Goal: Task Accomplishment & Management: Use online tool/utility

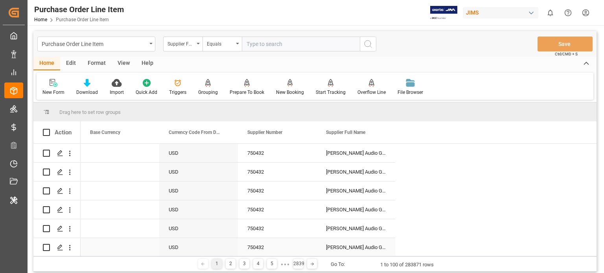
scroll to position [24, 0]
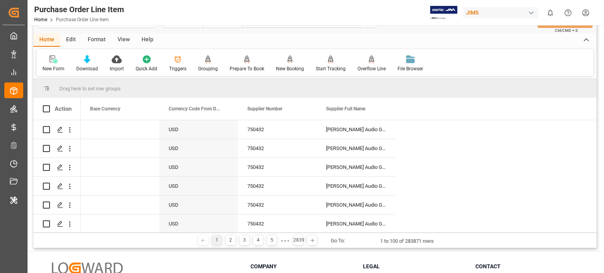
click at [75, 40] on div "Edit" at bounding box center [71, 39] width 22 height 13
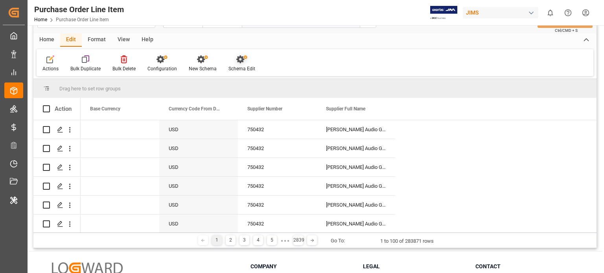
click at [233, 59] on div at bounding box center [242, 59] width 27 height 8
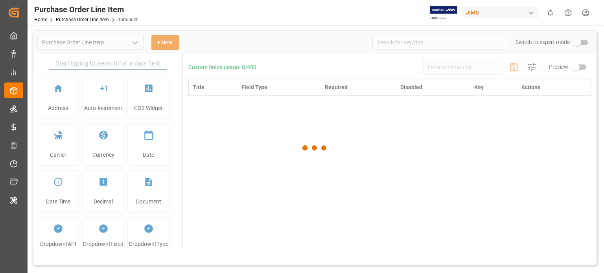
type input "Purchase Order Line Item"
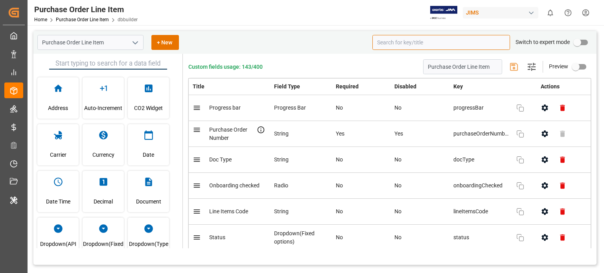
click at [428, 38] on input at bounding box center [442, 42] width 138 height 15
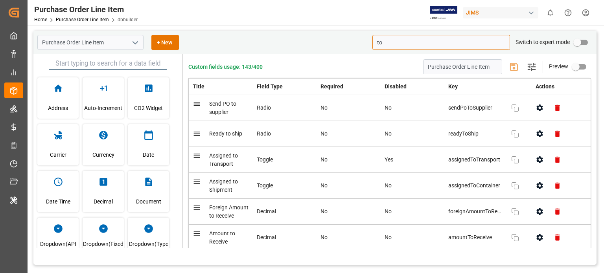
type input "t"
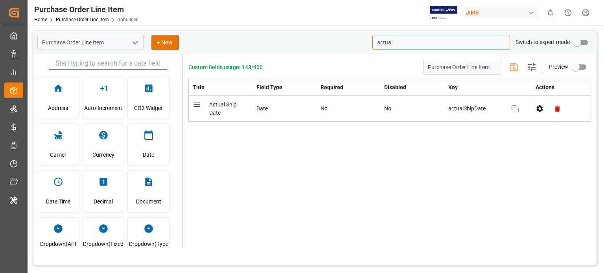
type input "actual"
click at [132, 45] on icon "open menu" at bounding box center [135, 42] width 9 height 9
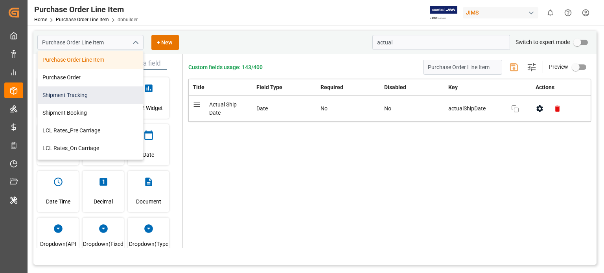
click at [69, 100] on div "Shipment Tracking" at bounding box center [90, 96] width 105 height 18
type input "Shipment Tracking"
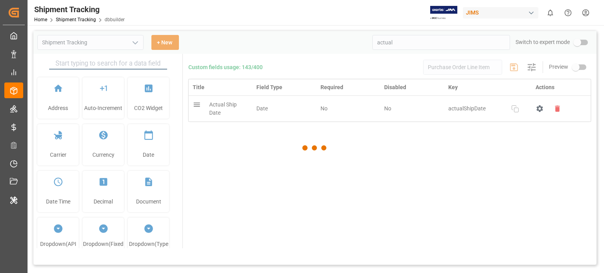
type input "Shipment Tracking"
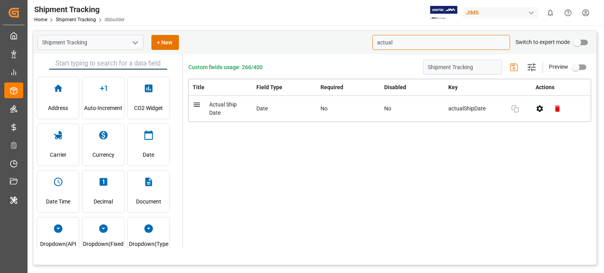
click at [403, 43] on input "actual" at bounding box center [442, 42] width 138 height 15
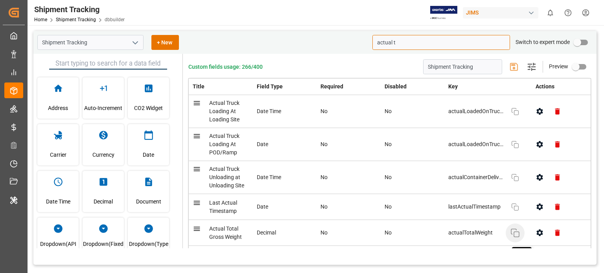
click at [514, 236] on rect "button" at bounding box center [516, 234] width 5 height 5
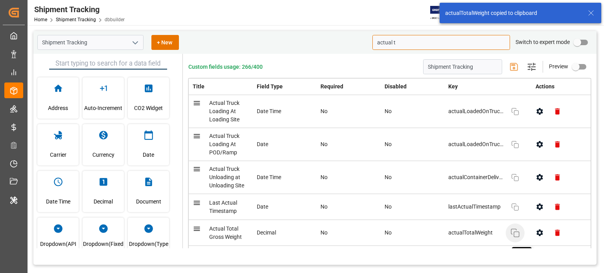
type input "actual t"
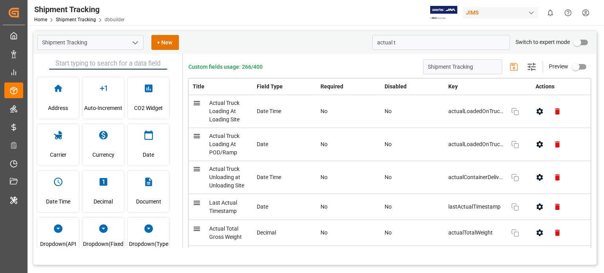
click at [134, 46] on icon "open menu" at bounding box center [135, 42] width 9 height 9
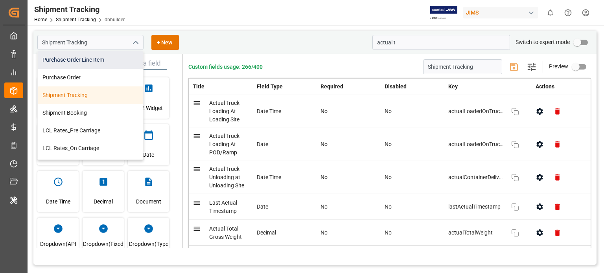
click at [91, 61] on div "Purchase Order Line Item" at bounding box center [90, 60] width 105 height 18
type input "Purchase Order Line Item"
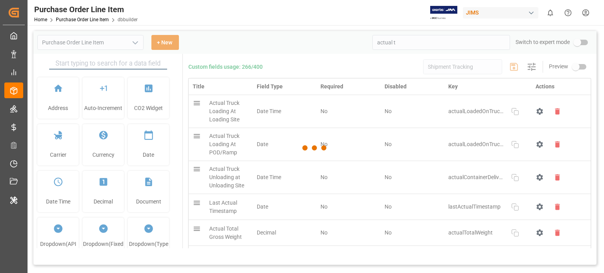
type input "Purchase Order Line Item"
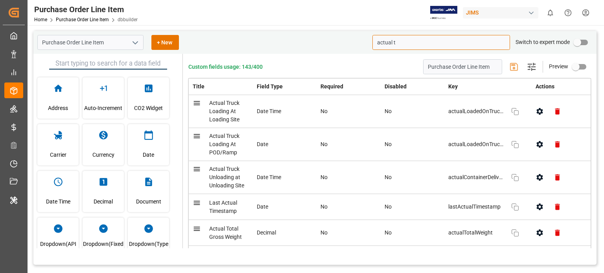
click at [415, 47] on input "actual t" at bounding box center [442, 42] width 138 height 15
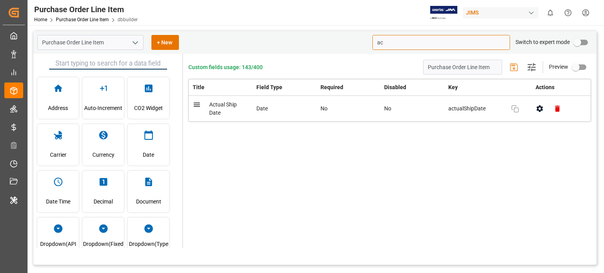
type input "a"
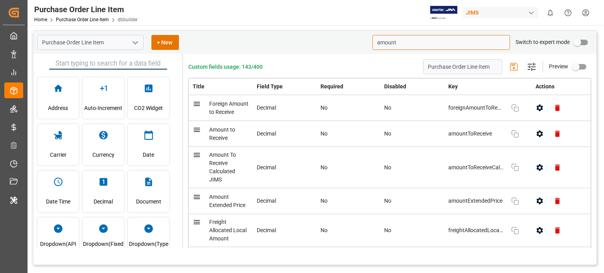
type input "amount"
click at [386, 39] on input "amount" at bounding box center [442, 42] width 138 height 15
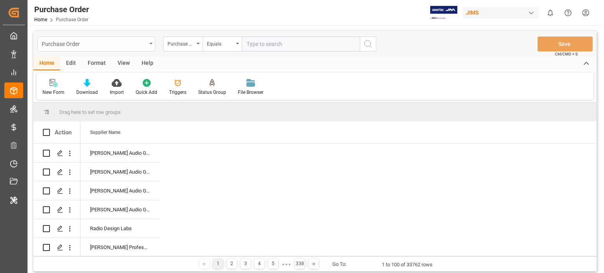
click at [96, 44] on div "Purchase Order" at bounding box center [94, 44] width 105 height 10
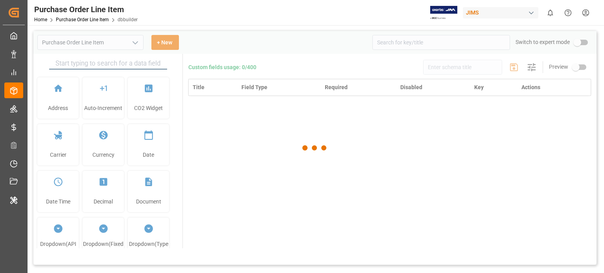
type input "Purchase Order Line Item"
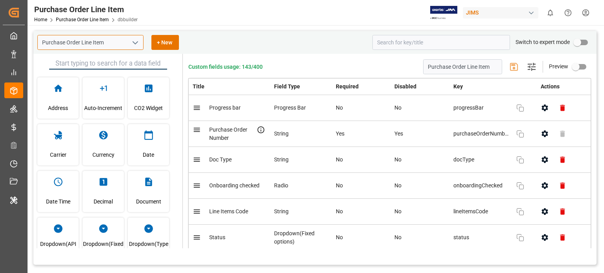
click at [128, 44] on input "Purchase Order Line Item" at bounding box center [90, 42] width 106 height 15
click at [138, 43] on icon "open menu" at bounding box center [135, 42] width 9 height 9
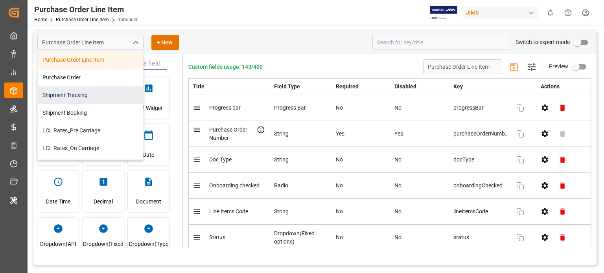
click at [84, 99] on div "Shipment Tracking" at bounding box center [90, 96] width 105 height 18
type input "Shipment Tracking"
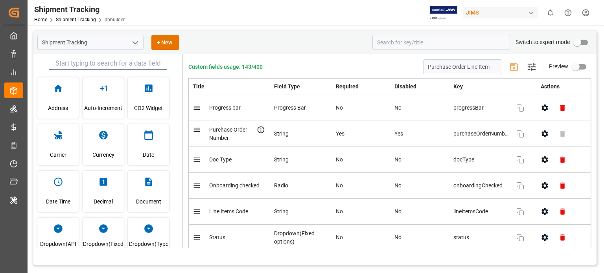
type input "Shipment Tracking"
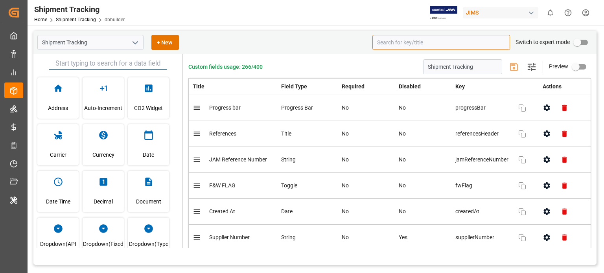
click at [434, 41] on input at bounding box center [442, 42] width 138 height 15
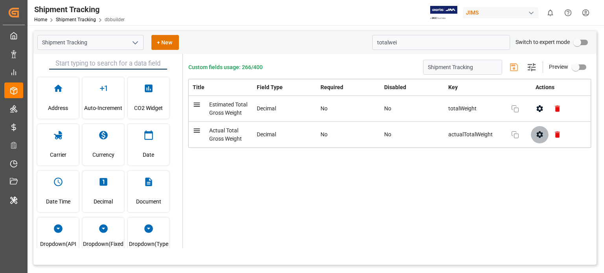
click at [545, 132] on button "button" at bounding box center [540, 135] width 18 height 18
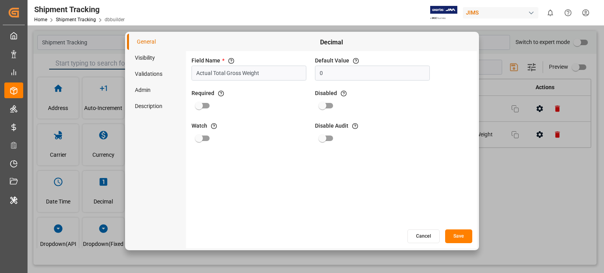
click at [426, 240] on button "Cancel" at bounding box center [424, 237] width 32 height 14
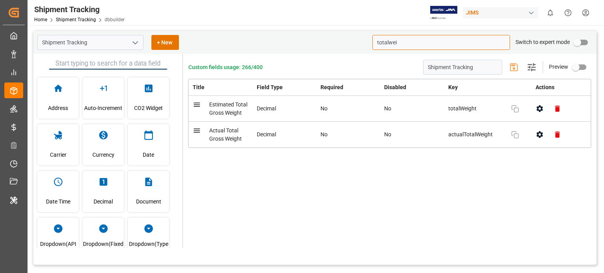
click at [399, 44] on input "totalwei" at bounding box center [442, 42] width 138 height 15
type input "jam re"
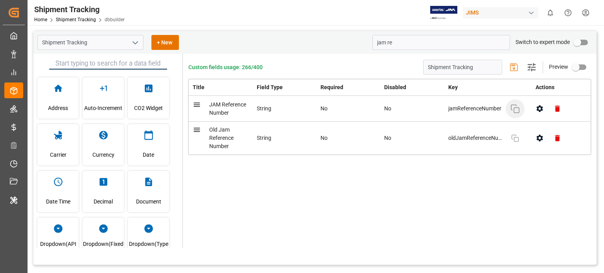
click at [519, 116] on button "Copy" at bounding box center [515, 109] width 19 height 19
click at [100, 39] on input "Shipment Tracking" at bounding box center [90, 42] width 106 height 15
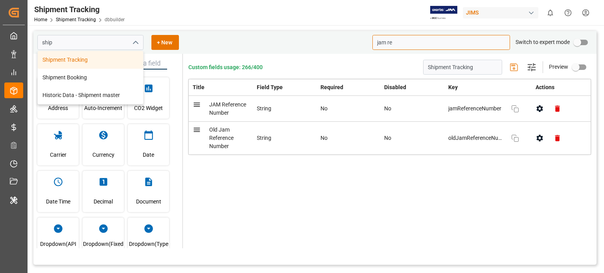
type input "Shipment Tracking"
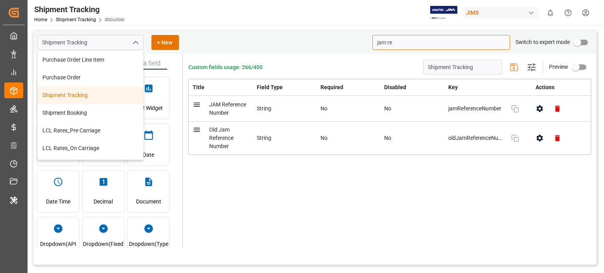
click at [413, 42] on input "jam re" at bounding box center [442, 42] width 138 height 15
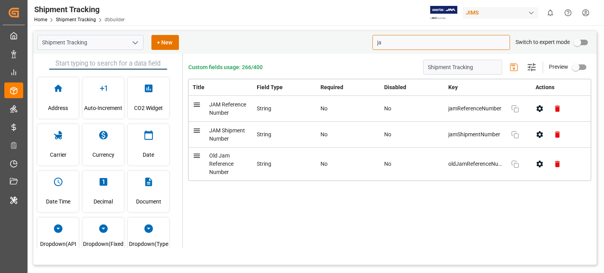
type input "j"
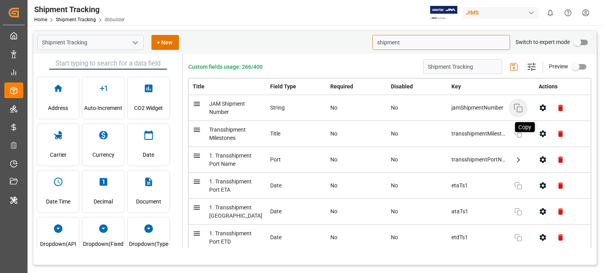
click at [515, 104] on icon "button" at bounding box center [518, 107] width 9 height 9
click at [390, 42] on input "shipment" at bounding box center [442, 42] width 138 height 15
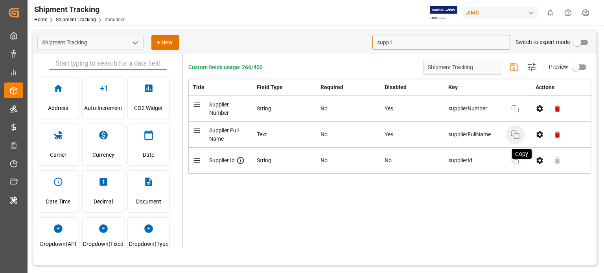
click at [518, 136] on icon "button" at bounding box center [515, 134] width 9 height 9
click at [382, 41] on input "suppli" at bounding box center [442, 42] width 138 height 15
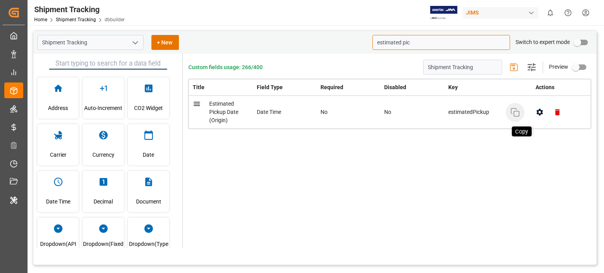
click at [514, 114] on rect "button" at bounding box center [516, 113] width 5 height 5
drag, startPoint x: 414, startPoint y: 47, endPoint x: 352, endPoint y: 42, distance: 61.6
click at [352, 42] on div "Shipment Tracking + New estimated pic Switch to expert mode" at bounding box center [314, 42] width 563 height 23
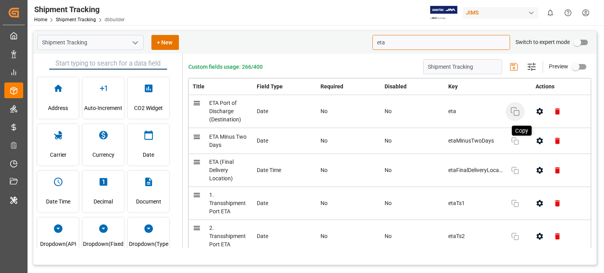
click at [515, 113] on icon "button" at bounding box center [515, 111] width 9 height 9
click at [404, 38] on input "eta" at bounding box center [442, 42] width 138 height 15
type input "e"
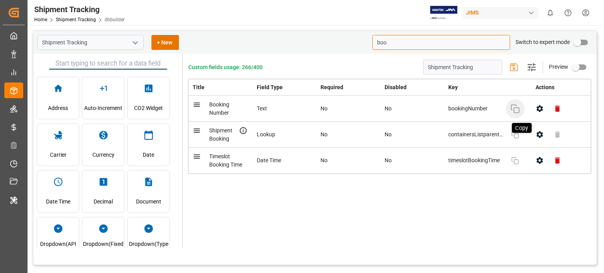
click at [518, 107] on icon "button" at bounding box center [515, 108] width 9 height 9
click at [382, 41] on input "boo" at bounding box center [442, 42] width 138 height 15
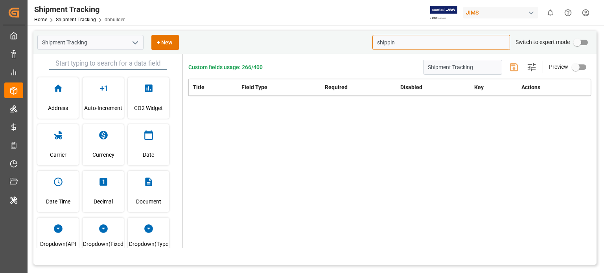
type input "shippin"
click at [133, 42] on polyline "open menu" at bounding box center [135, 43] width 5 height 2
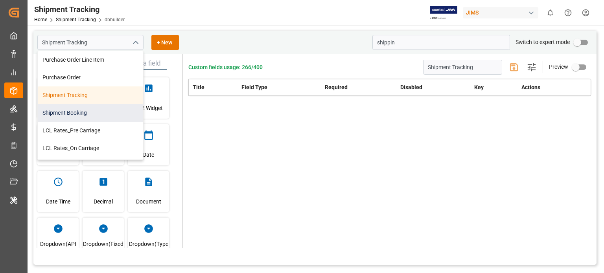
click at [90, 113] on div "Shipment Booking" at bounding box center [90, 113] width 105 height 18
type input "Shipment Booking"
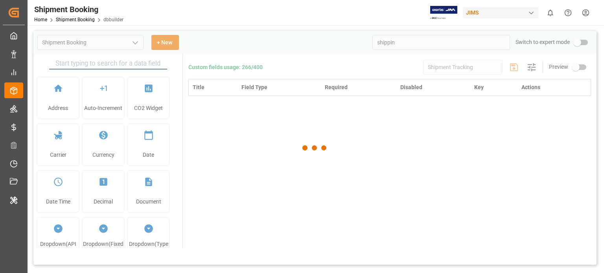
click at [422, 44] on div at bounding box center [314, 148] width 563 height 234
type input "Shipment Booking"
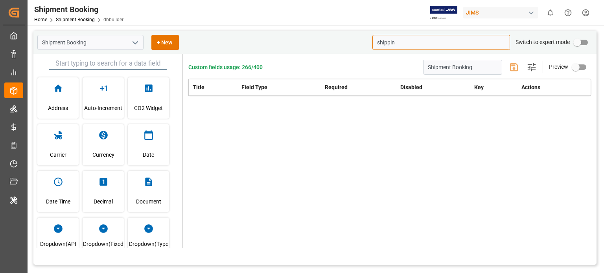
click at [417, 37] on input "shippin" at bounding box center [442, 42] width 138 height 15
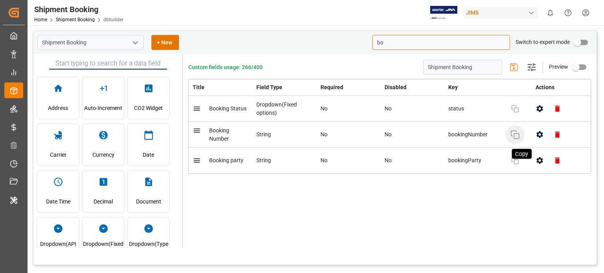
click at [518, 137] on icon "button" at bounding box center [515, 134] width 9 height 9
click at [383, 39] on input "bo" at bounding box center [442, 42] width 138 height 15
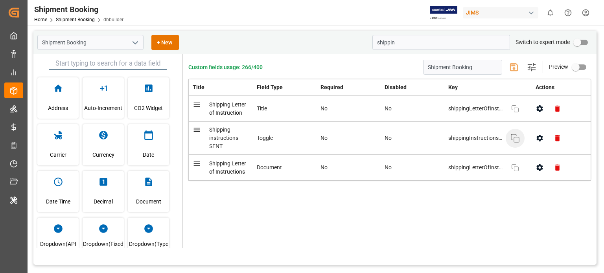
click at [521, 144] on button "Copy" at bounding box center [515, 138] width 19 height 19
click at [390, 46] on input "shippin" at bounding box center [442, 42] width 138 height 15
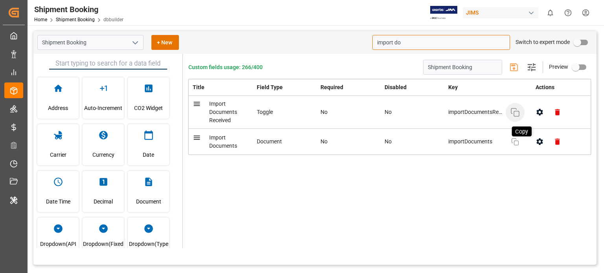
click at [517, 113] on icon "button" at bounding box center [515, 112] width 9 height 9
drag, startPoint x: 413, startPoint y: 39, endPoint x: 339, endPoint y: 36, distance: 73.6
click at [339, 36] on div "Shipment Booking + New import do Switch to expert mode" at bounding box center [314, 42] width 563 height 23
click at [513, 114] on icon "button" at bounding box center [515, 112] width 9 height 9
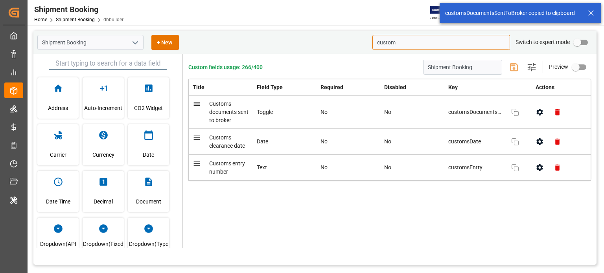
type input "custom"
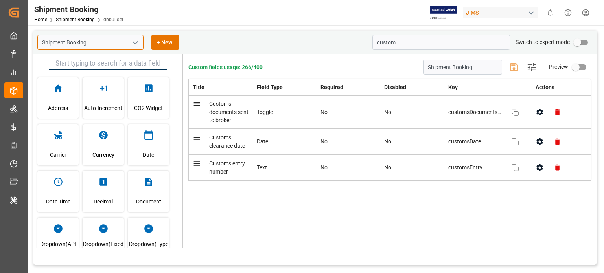
drag, startPoint x: 94, startPoint y: 36, endPoint x: 31, endPoint y: 43, distance: 63.0
click at [31, 43] on div "Shipment Booking" at bounding box center [90, 42] width 118 height 15
type input "r"
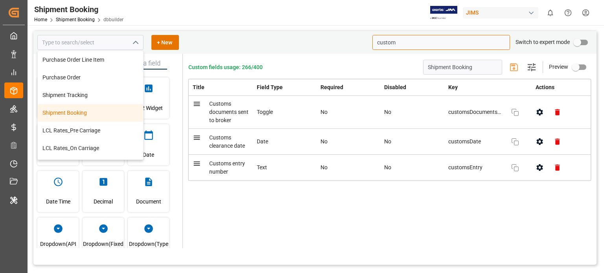
type input "Shipment Booking"
click at [399, 42] on input "custom" at bounding box center [442, 42] width 138 height 15
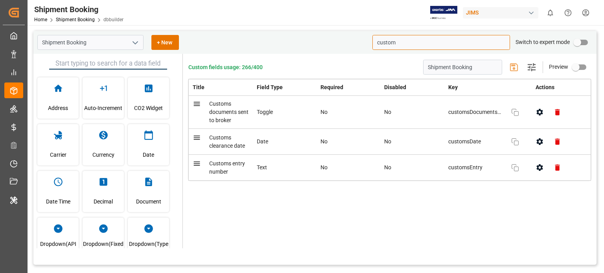
click at [399, 42] on input "custom" at bounding box center [442, 42] width 138 height 15
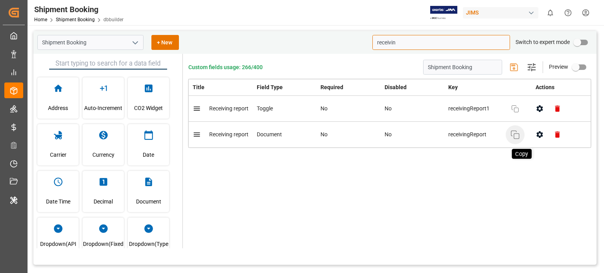
click at [516, 136] on icon "button" at bounding box center [515, 134] width 9 height 9
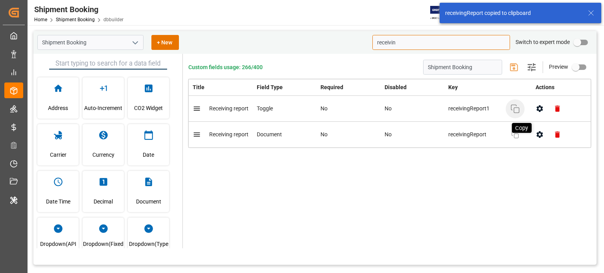
click at [513, 109] on icon "button" at bounding box center [515, 108] width 9 height 9
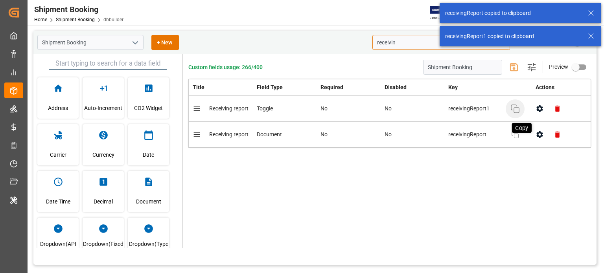
type input "receivin"
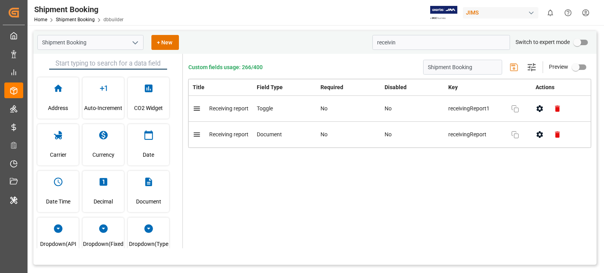
click at [131, 46] on icon "open menu" at bounding box center [135, 42] width 9 height 9
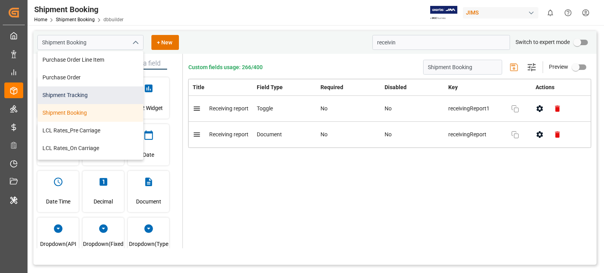
click at [85, 90] on div "Shipment Tracking" at bounding box center [90, 96] width 105 height 18
type input "Shipment Tracking"
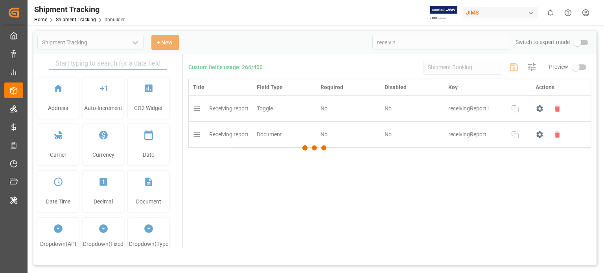
type input "Shipment Tracking"
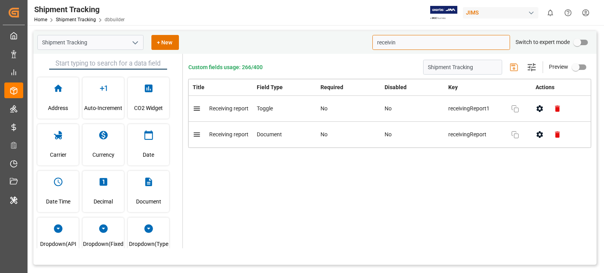
click at [397, 41] on input "receivin" at bounding box center [442, 42] width 138 height 15
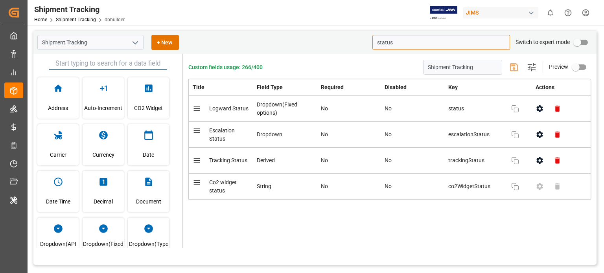
click at [386, 41] on input "status" at bounding box center [442, 42] width 138 height 15
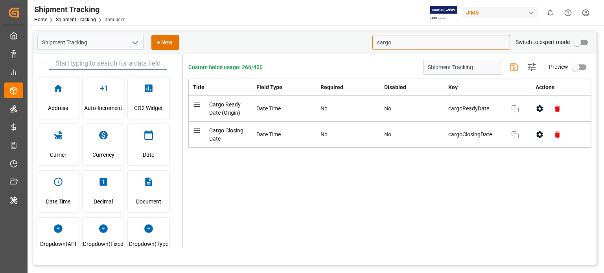
click at [387, 42] on input "cargo" at bounding box center [442, 42] width 138 height 15
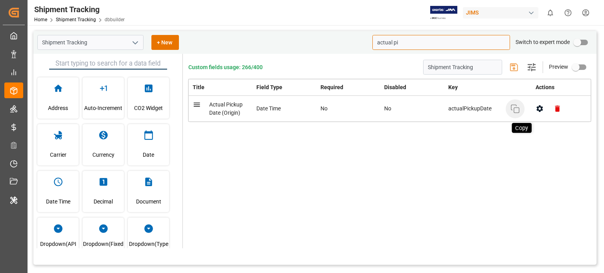
click at [511, 109] on icon "button" at bounding box center [515, 108] width 9 height 9
drag, startPoint x: 416, startPoint y: 44, endPoint x: 328, endPoint y: 50, distance: 88.4
click at [328, 50] on div "Shipment Tracking + New actual pi Switch to expert mode" at bounding box center [314, 42] width 563 height 23
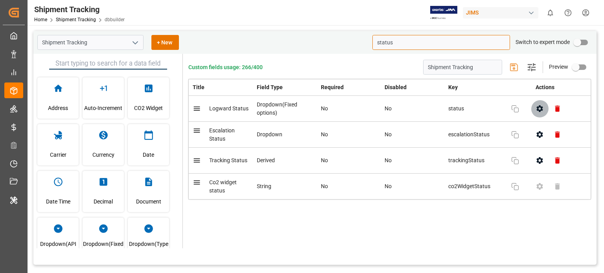
click at [538, 108] on icon "button" at bounding box center [540, 108] width 6 height 7
type input "status"
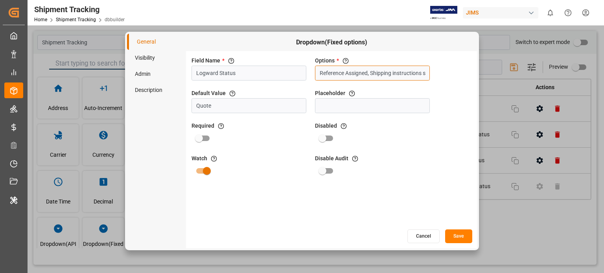
click at [342, 67] on input "Reference Assigned, Shipping instructions sent, Booking, In-transit, Arrival Po…" at bounding box center [372, 73] width 115 height 15
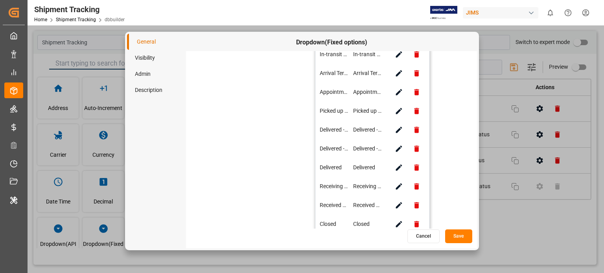
scroll to position [217, 0]
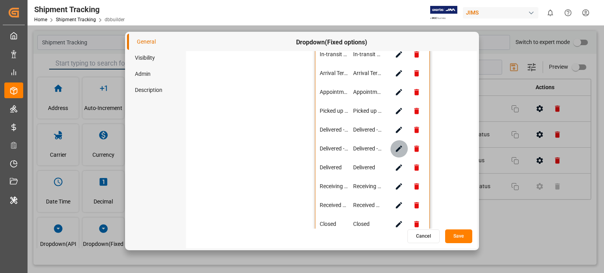
click at [398, 151] on icon "button" at bounding box center [399, 149] width 8 height 8
type input "Delivered - Empty returned"
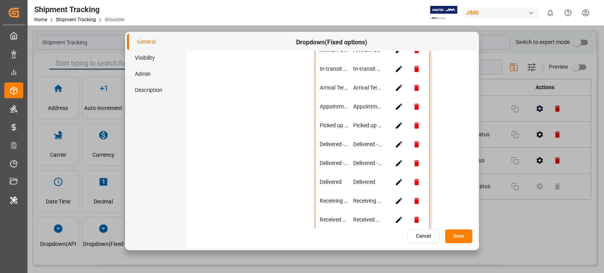
scroll to position [244, 0]
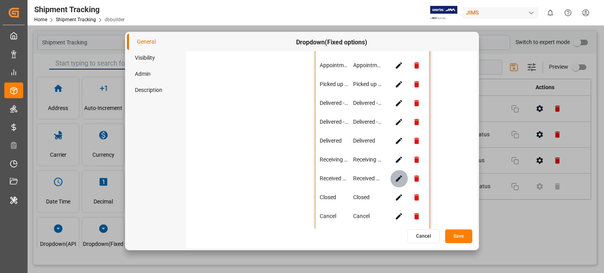
click at [398, 179] on icon "button" at bounding box center [399, 179] width 6 height 6
type input "Received Complete"
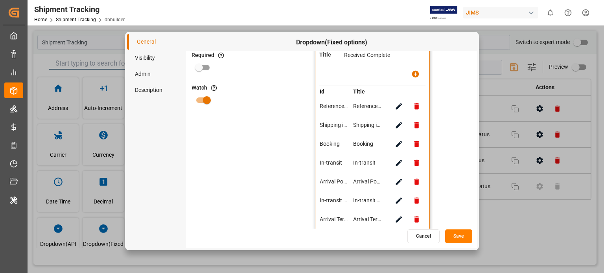
scroll to position [11, 0]
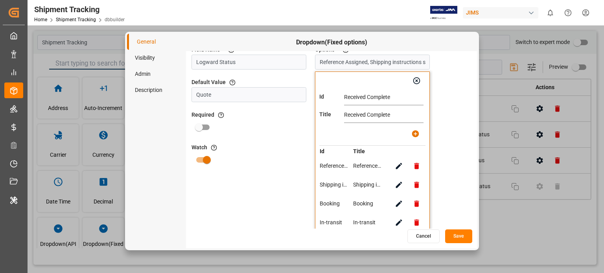
click at [401, 101] on input "Received Complete" at bounding box center [383, 98] width 79 height 16
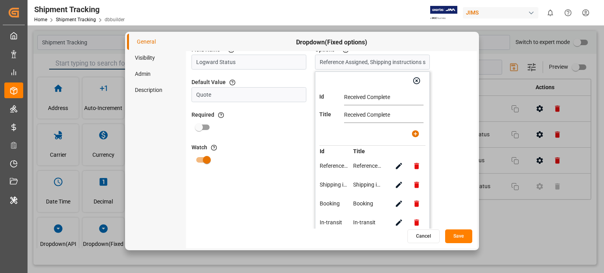
click at [426, 237] on button "Cancel" at bounding box center [424, 237] width 32 height 14
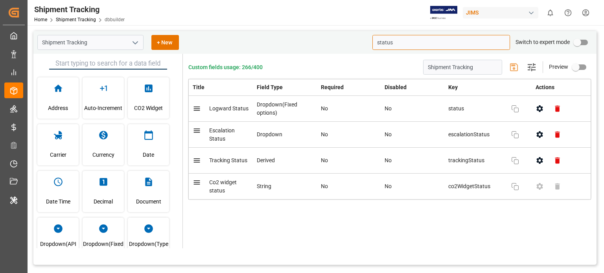
click at [399, 41] on input "status" at bounding box center [442, 42] width 138 height 15
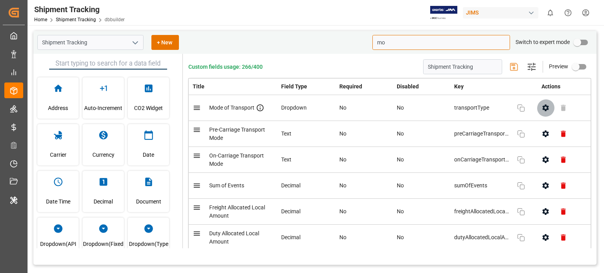
click at [542, 109] on icon "button" at bounding box center [546, 108] width 8 height 8
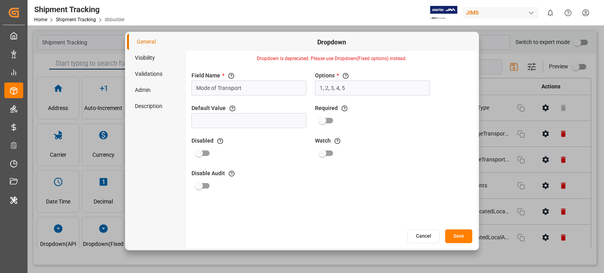
click at [419, 242] on button "Cancel" at bounding box center [424, 237] width 32 height 14
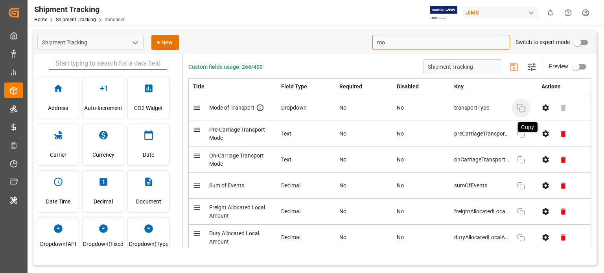
click at [520, 107] on rect "button" at bounding box center [522, 109] width 5 height 5
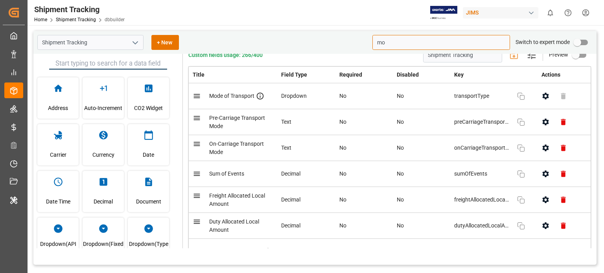
scroll to position [0, 0]
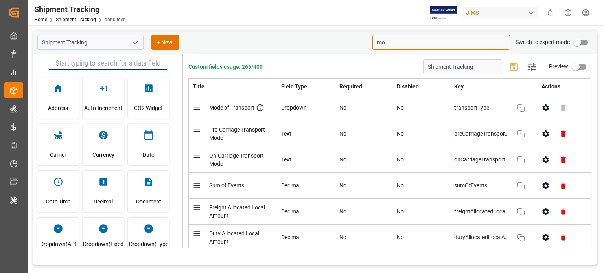
click at [384, 39] on input "mo" at bounding box center [442, 42] width 138 height 15
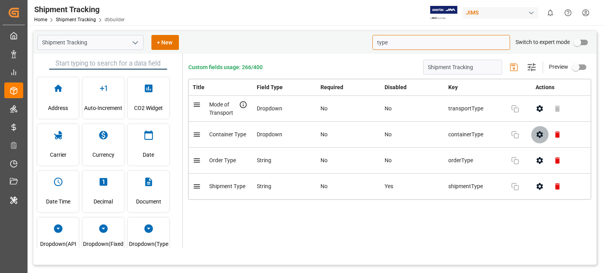
click at [537, 134] on icon "button" at bounding box center [540, 134] width 6 height 7
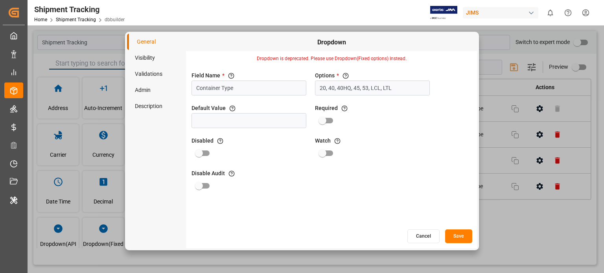
click at [426, 231] on button "Cancel" at bounding box center [424, 237] width 32 height 14
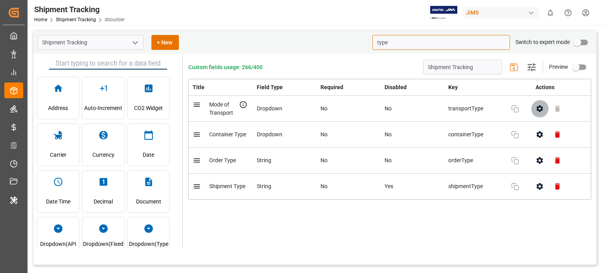
click at [537, 110] on icon "button" at bounding box center [540, 109] width 8 height 8
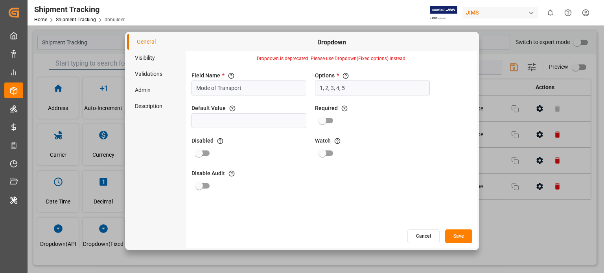
click at [422, 233] on button "Cancel" at bounding box center [424, 237] width 32 height 14
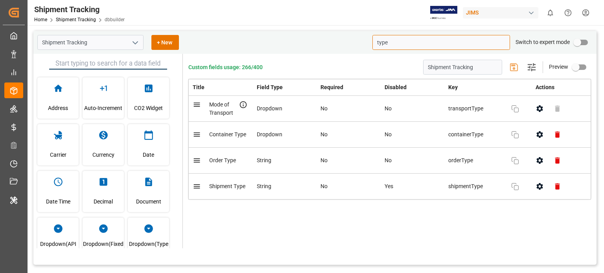
click at [399, 42] on input "type" at bounding box center [442, 42] width 138 height 15
paste input "shipmentT"
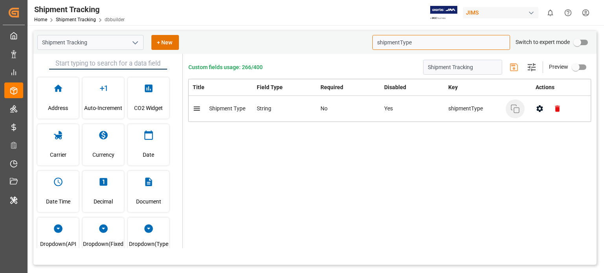
type input "shipmentType"
click at [521, 107] on button "Copy" at bounding box center [515, 109] width 19 height 19
